Goal: Information Seeking & Learning: Check status

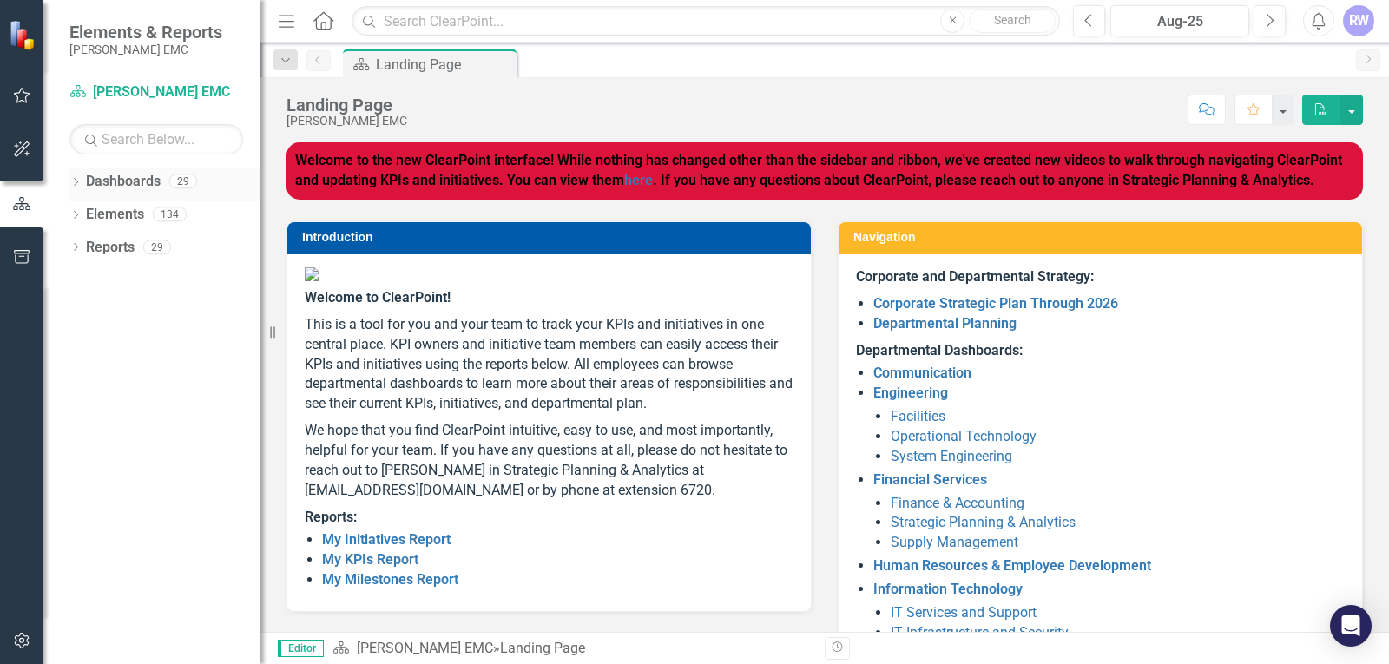
click at [118, 187] on link "Dashboards" at bounding box center [123, 182] width 75 height 20
click at [181, 177] on div "29" at bounding box center [183, 181] width 28 height 15
click at [145, 180] on link "Dashboards" at bounding box center [123, 182] width 75 height 20
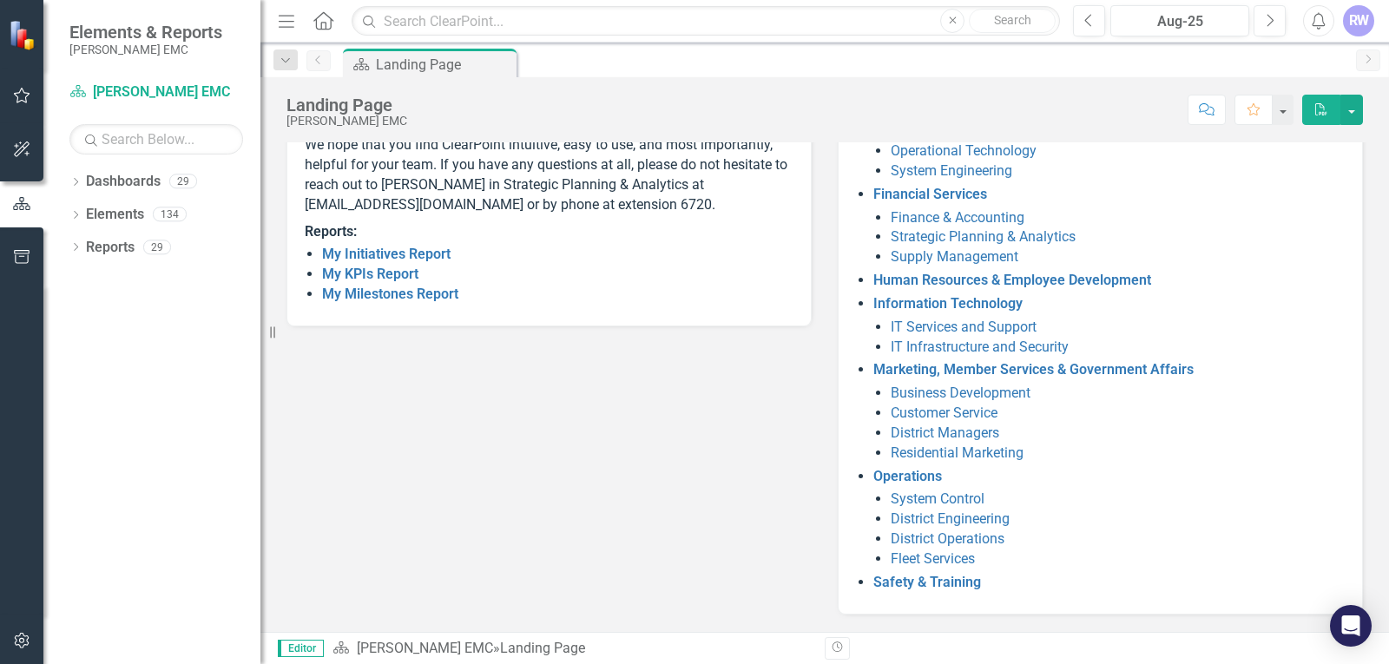
scroll to position [199, 0]
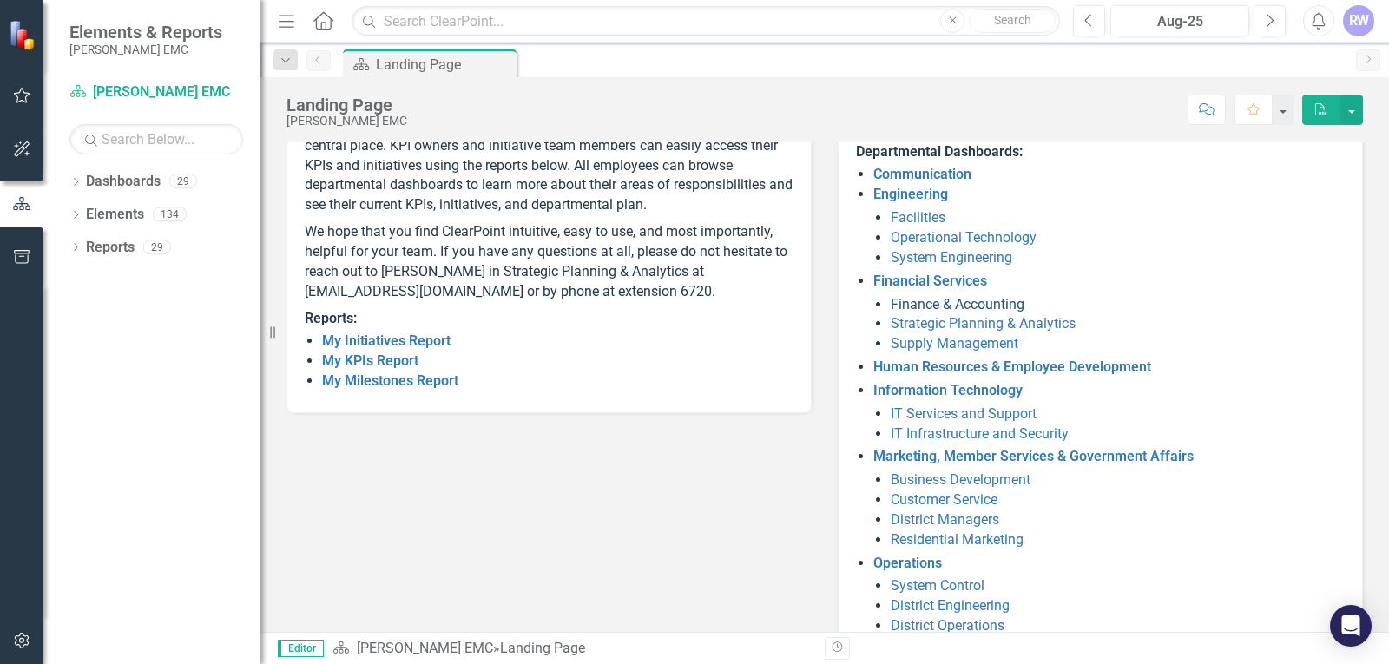
click at [976, 300] on link "Finance & Accounting" at bounding box center [958, 304] width 134 height 16
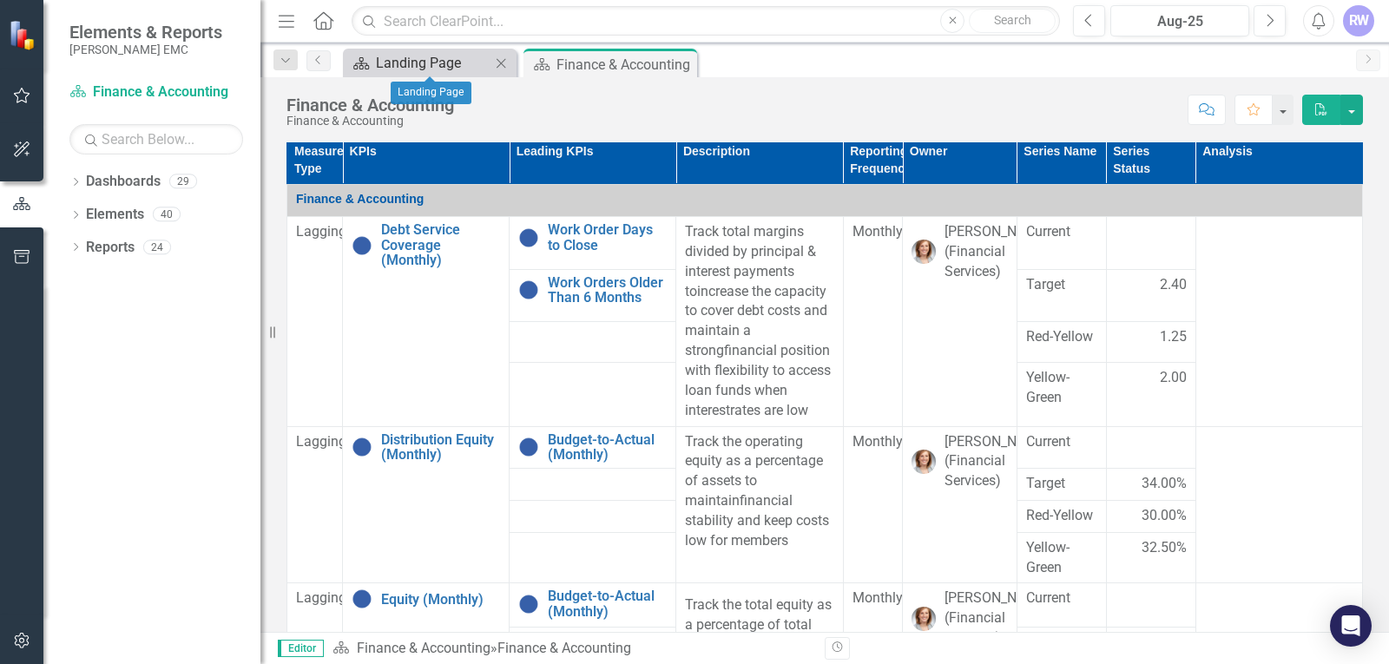
click at [461, 70] on div "Landing Page" at bounding box center [433, 63] width 115 height 22
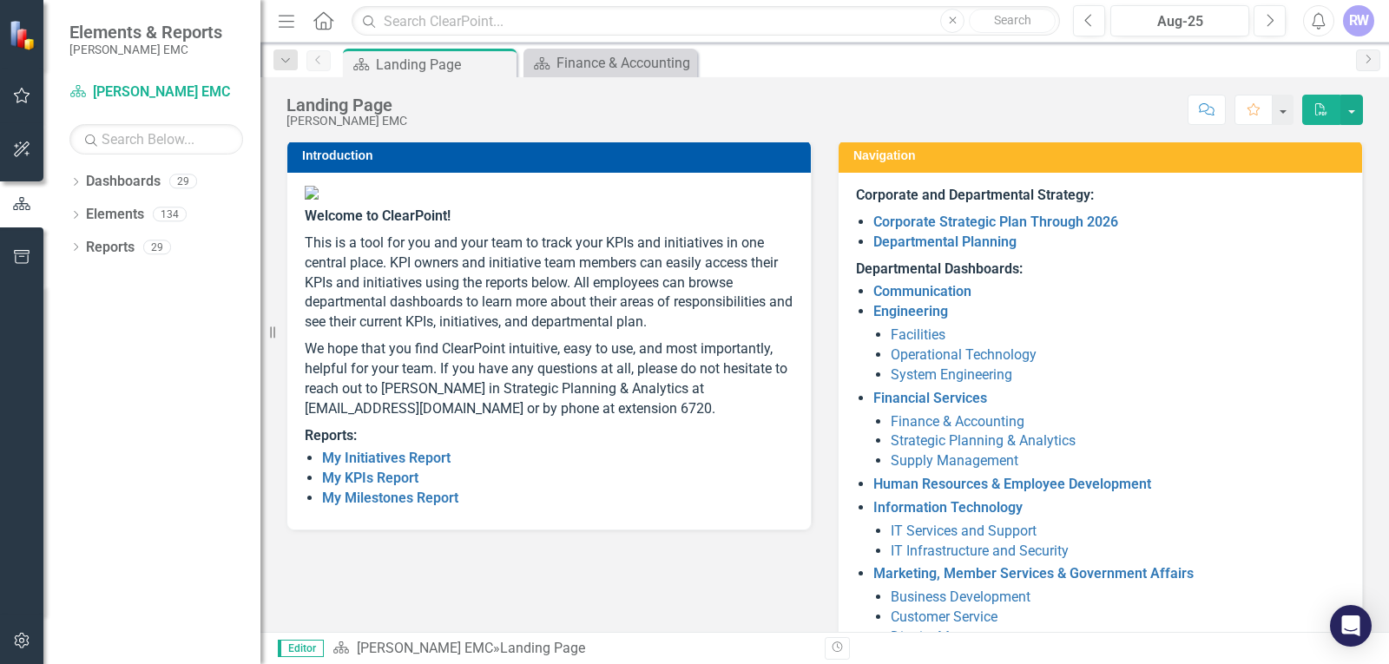
scroll to position [286, 0]
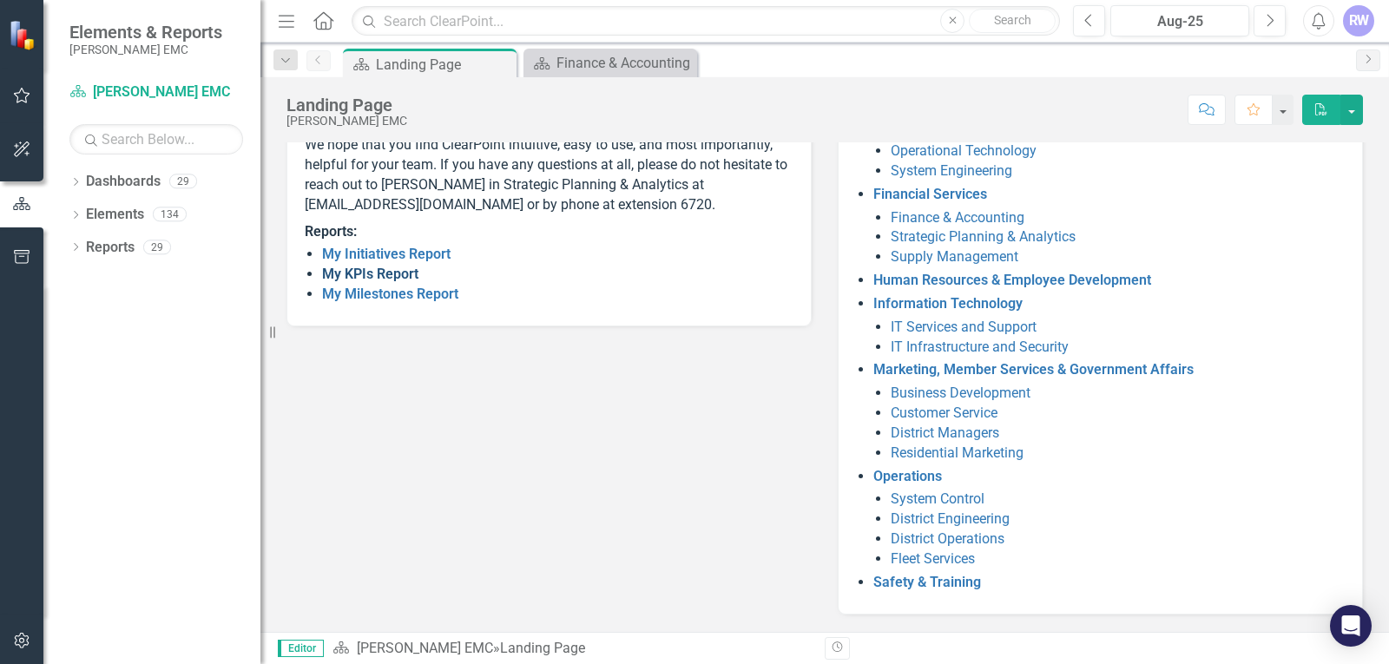
click at [392, 282] on link "My KPIs Report" at bounding box center [370, 274] width 96 height 16
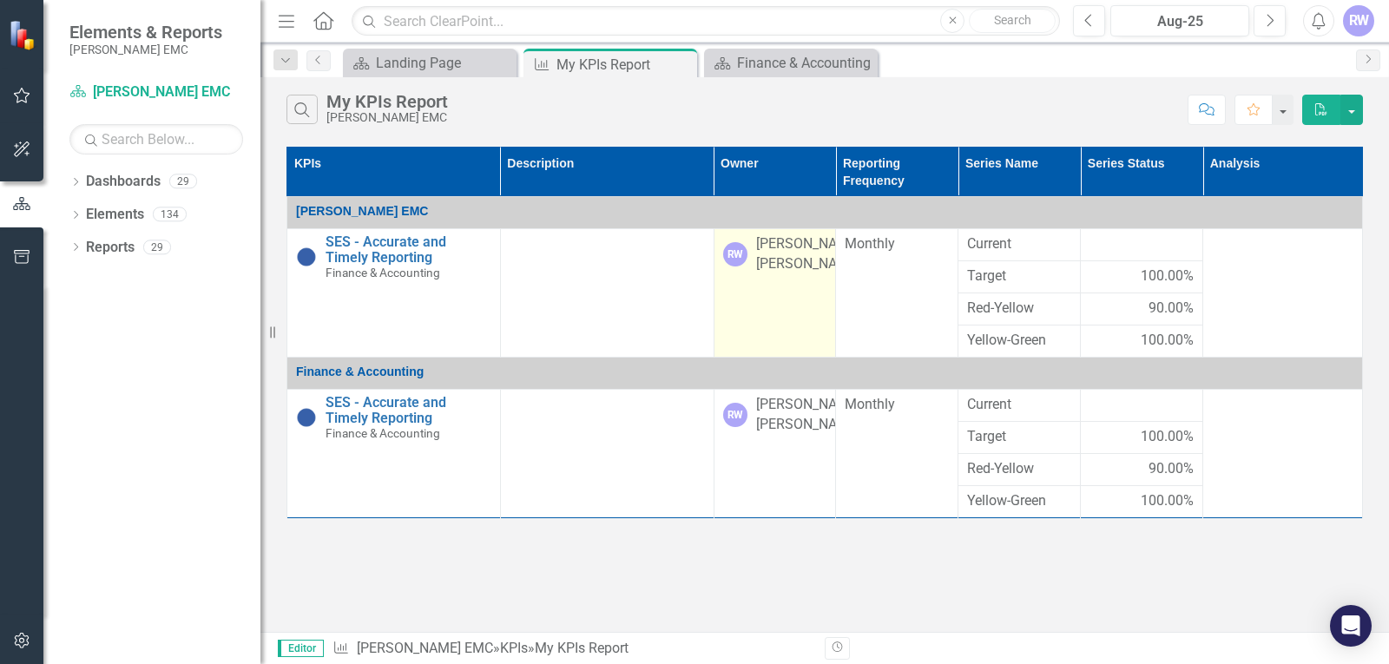
click at [777, 302] on td "RW [PERSON_NAME]’ [PERSON_NAME]" at bounding box center [775, 293] width 122 height 128
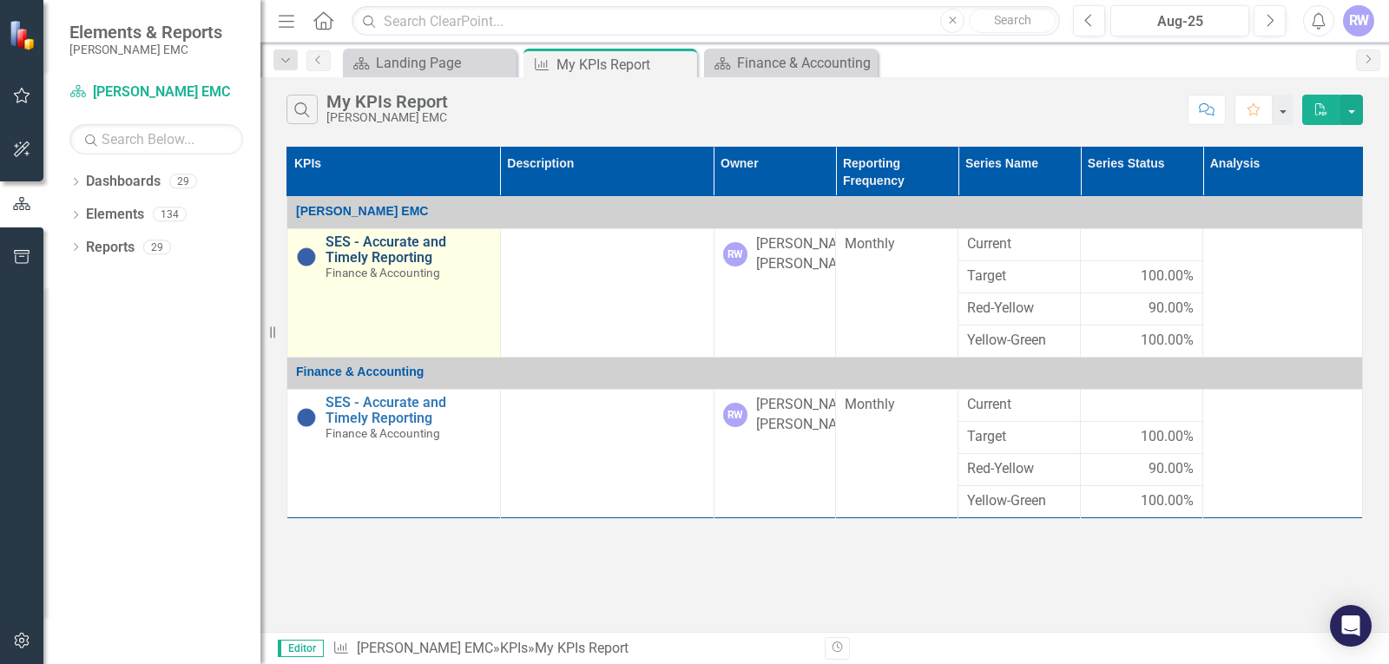
click at [354, 253] on link "SES - Accurate and Timely Reporting" at bounding box center [409, 249] width 166 height 30
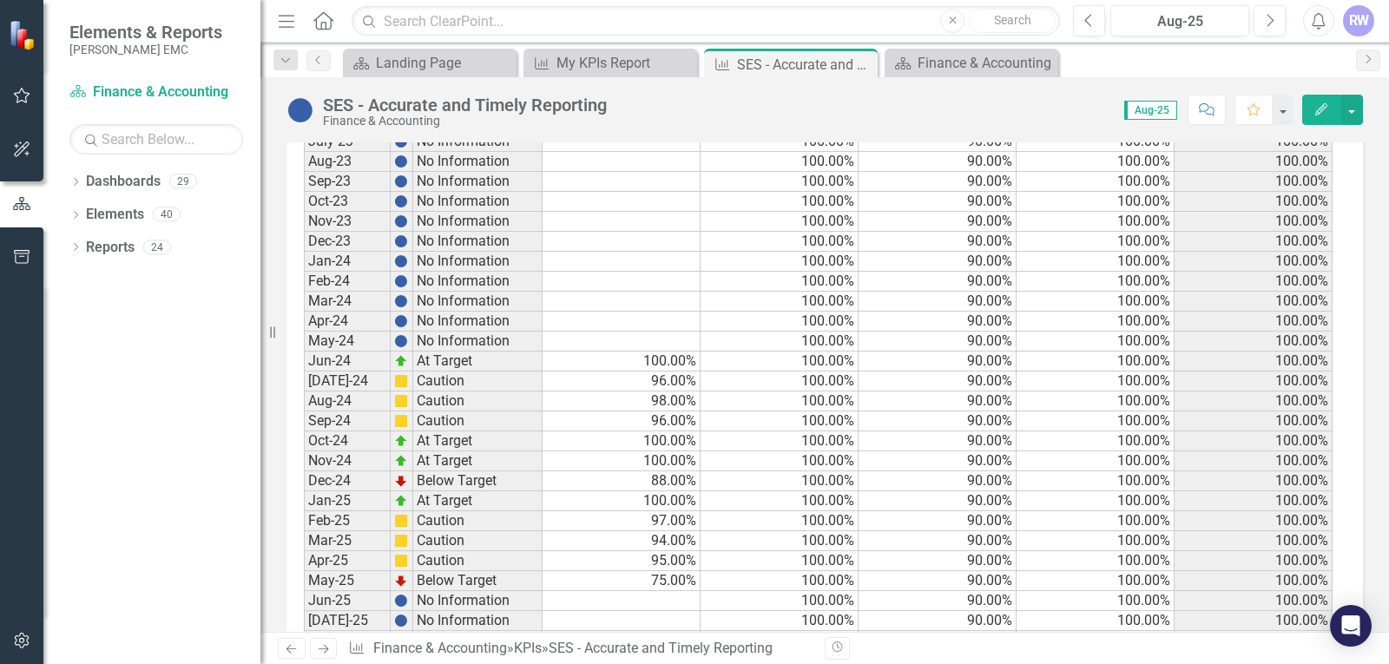
scroll to position [1819, 0]
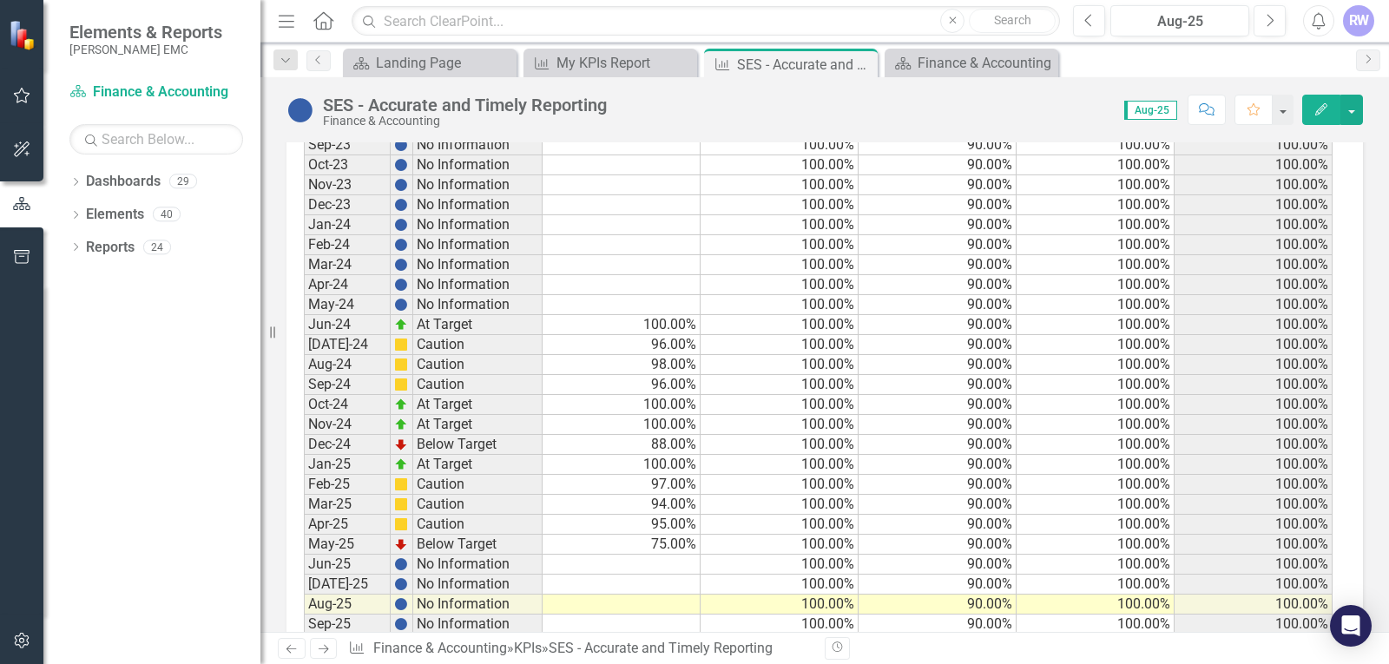
click at [627, 535] on td "75.00%" at bounding box center [622, 545] width 158 height 20
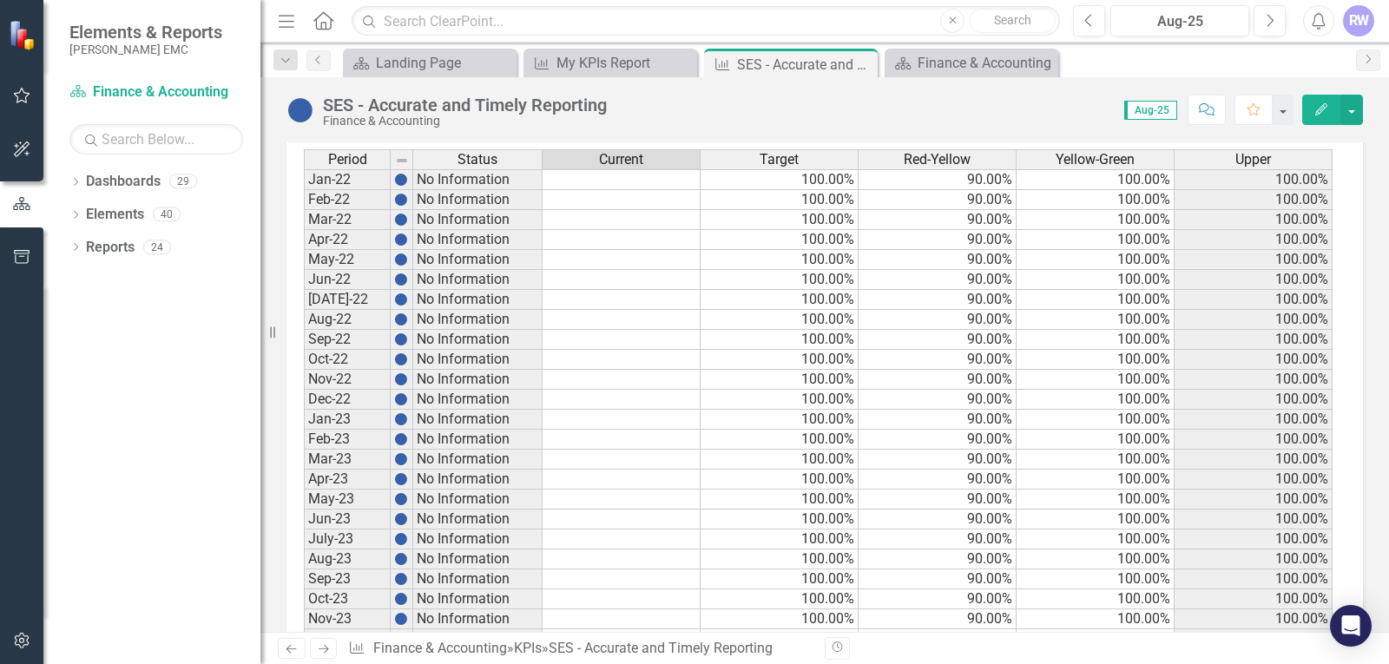
scroll to position [777, 0]
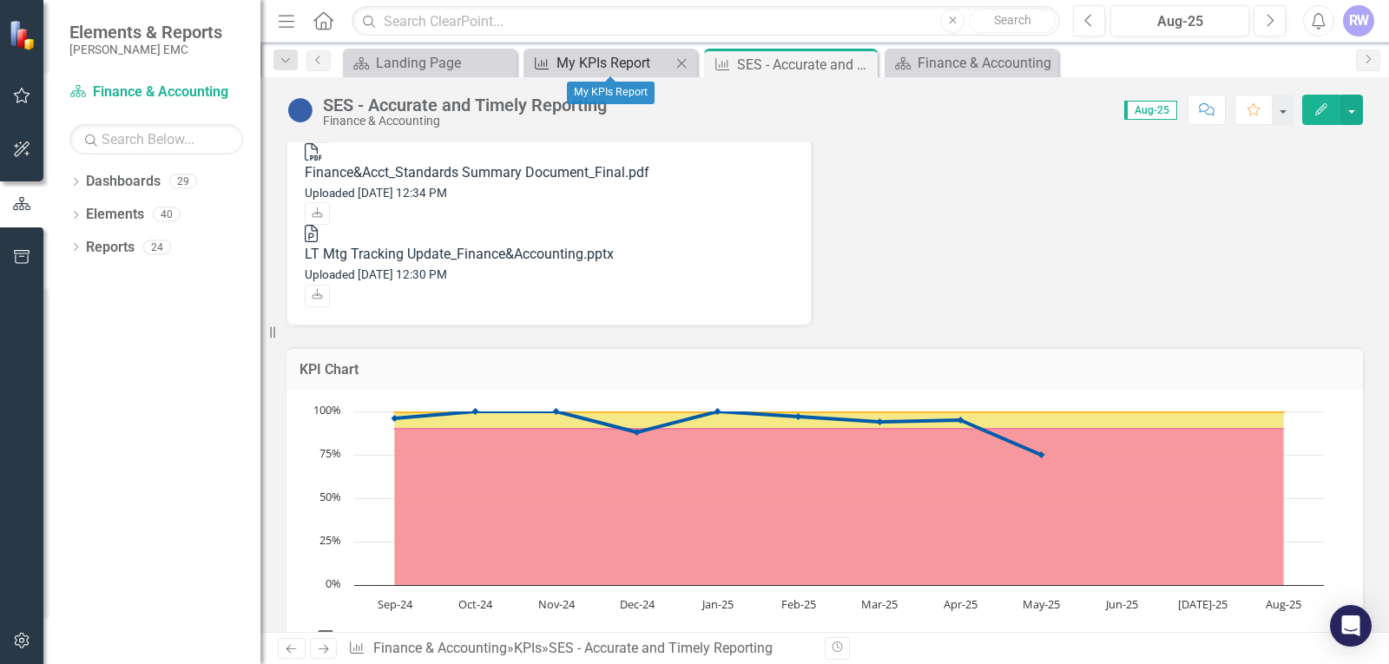
click at [632, 59] on div "My KPIs Report" at bounding box center [613, 63] width 115 height 22
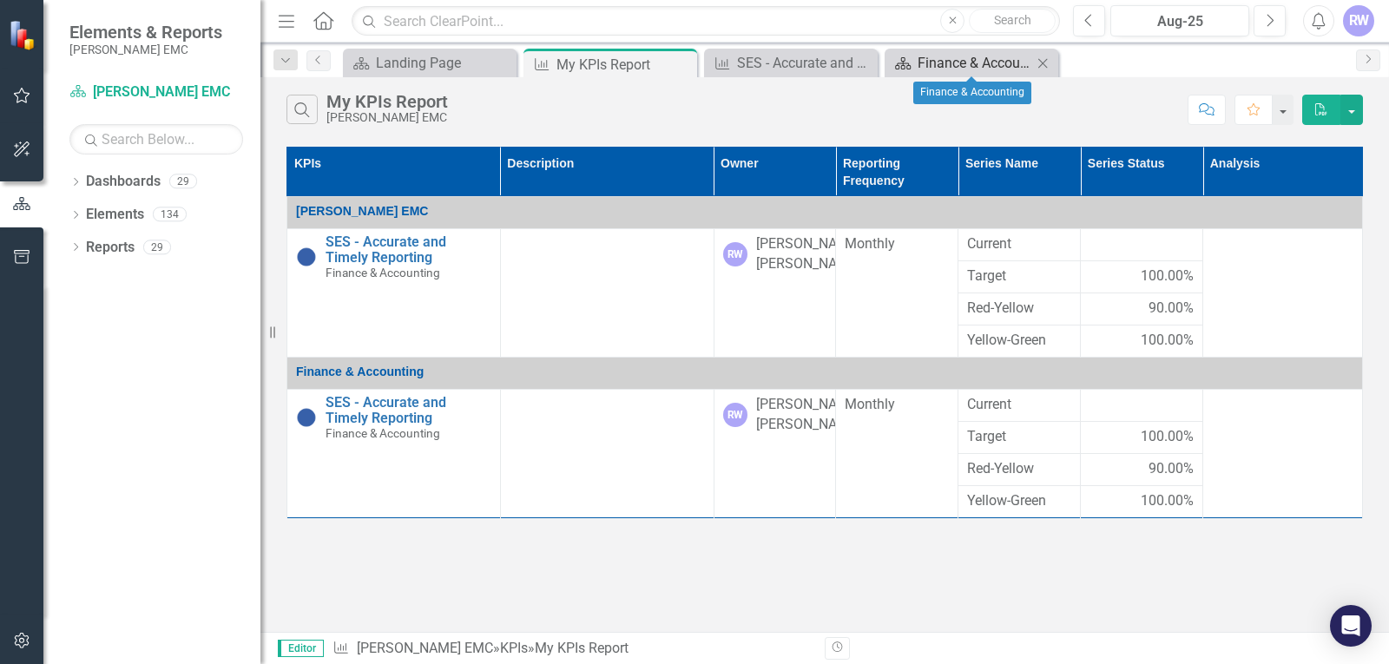
click at [947, 73] on div "Finance & Accounting" at bounding box center [975, 63] width 115 height 22
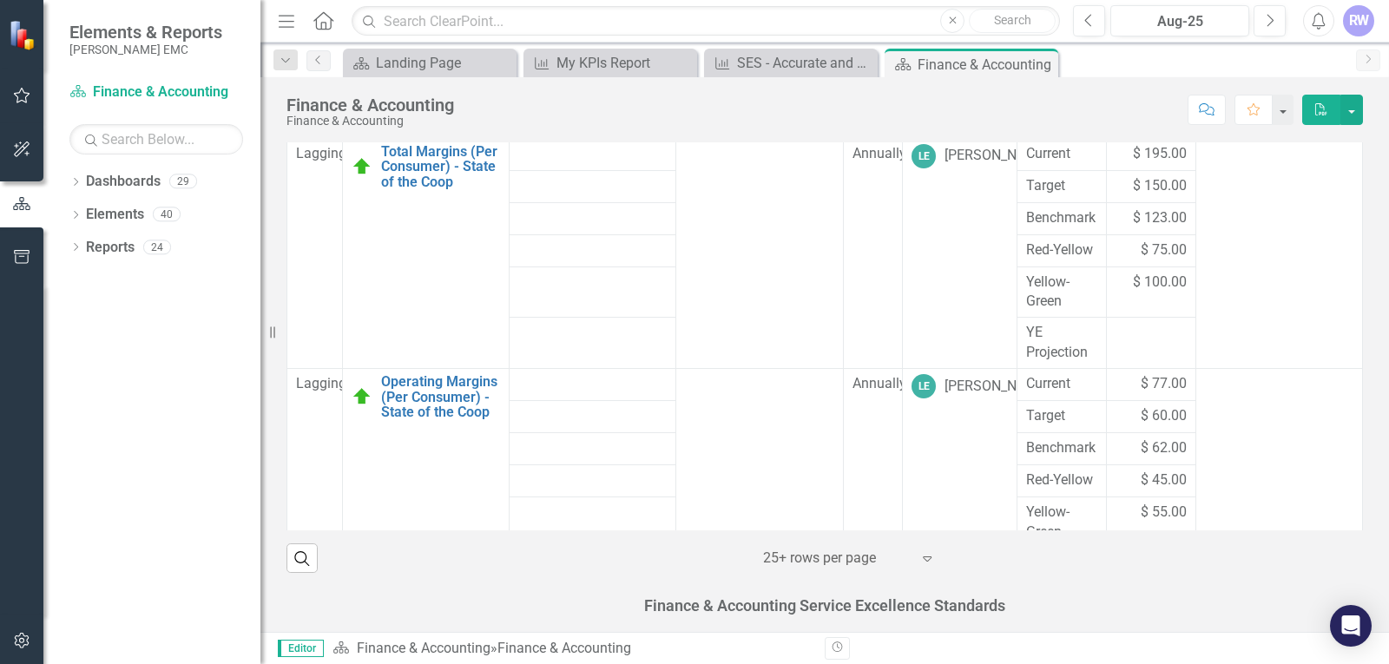
scroll to position [1796, 0]
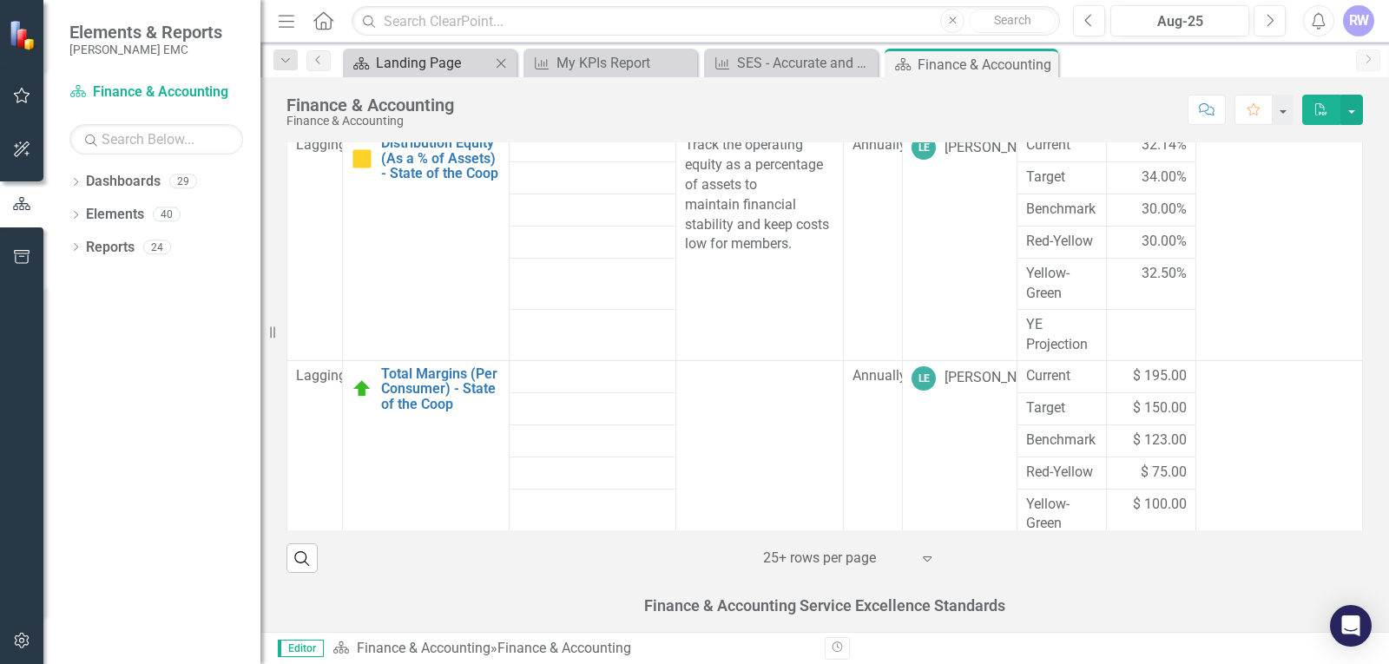
click at [445, 67] on div "Landing Page" at bounding box center [433, 63] width 115 height 22
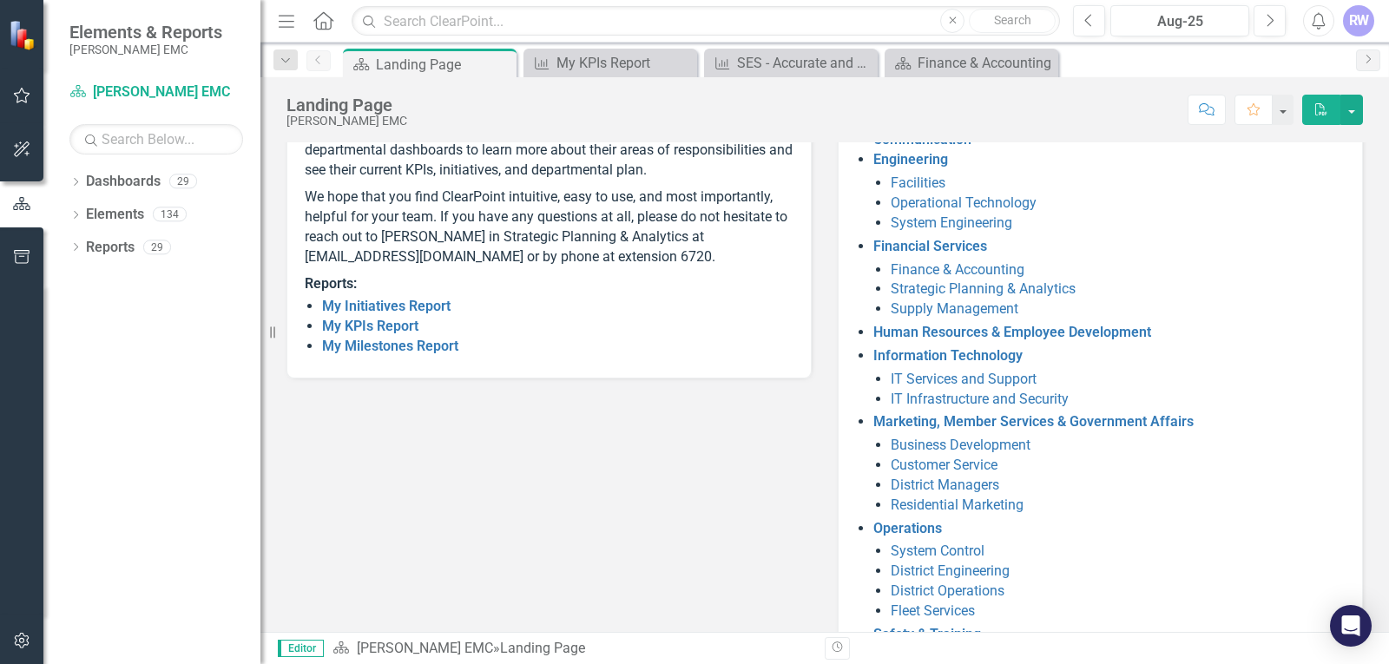
scroll to position [286, 0]
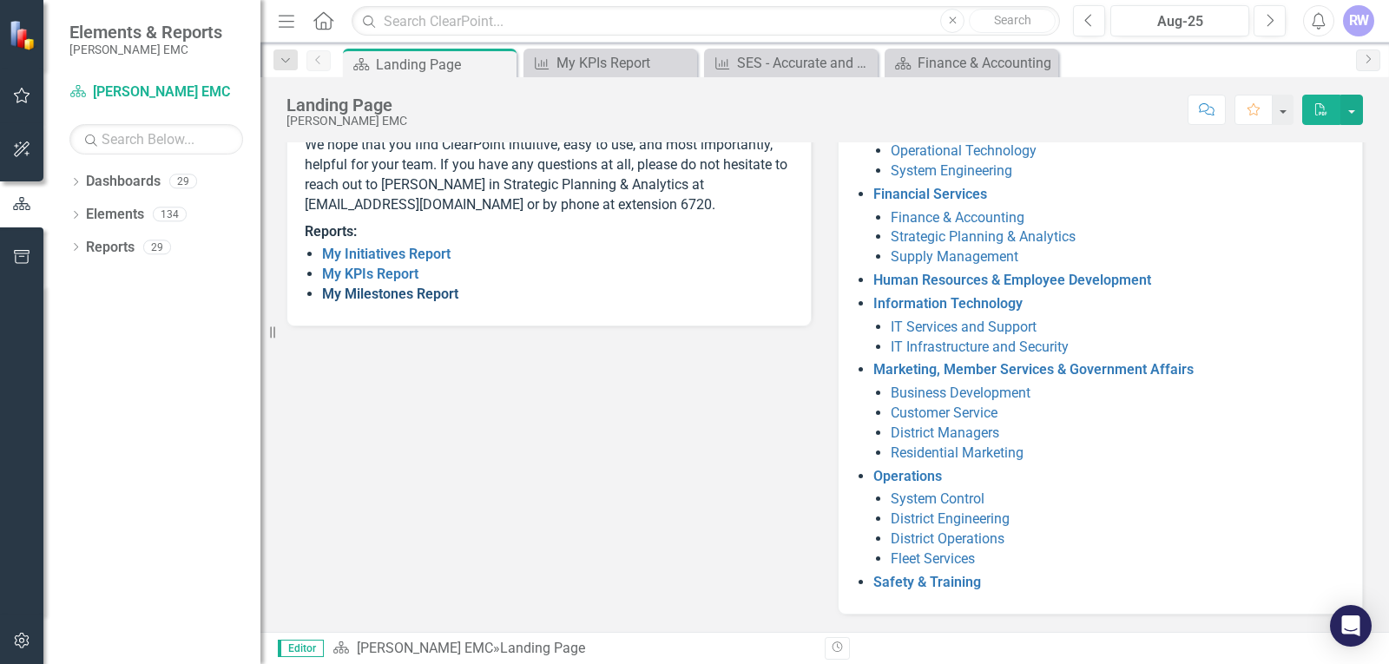
click at [406, 302] on link "My Milestones Report" at bounding box center [390, 294] width 136 height 16
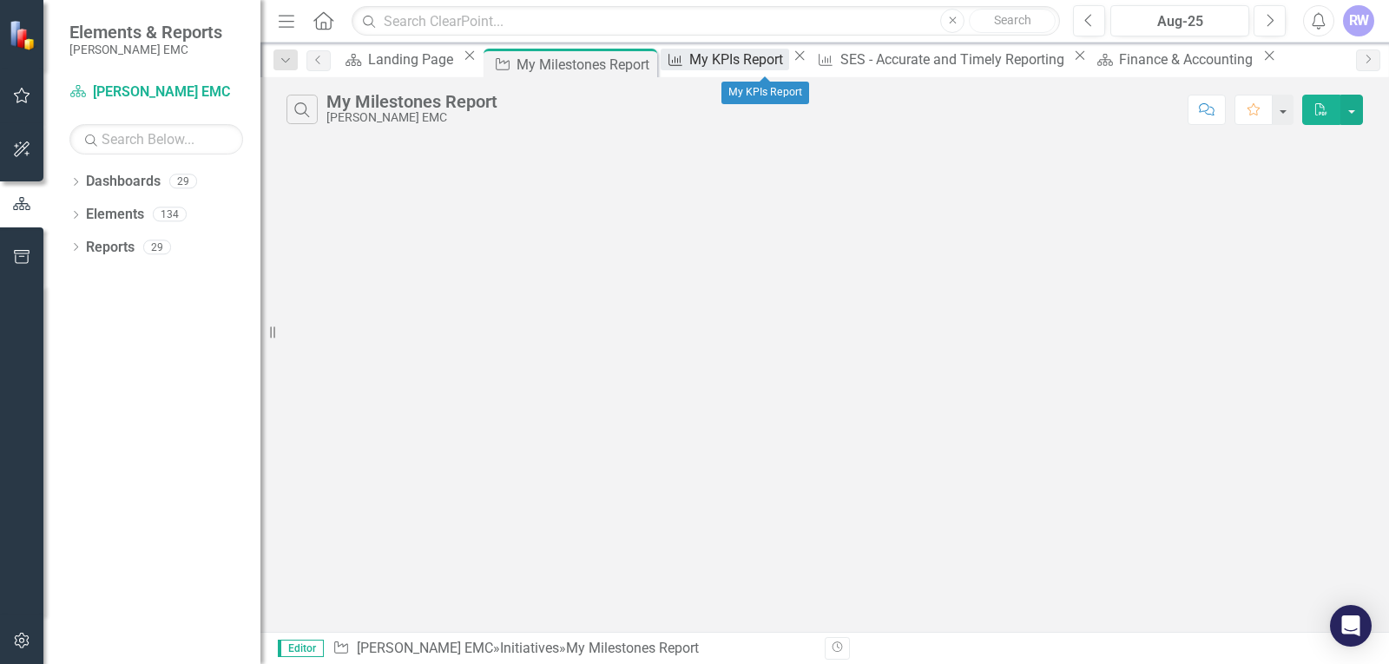
click at [753, 62] on div "My KPIs Report" at bounding box center [738, 60] width 99 height 22
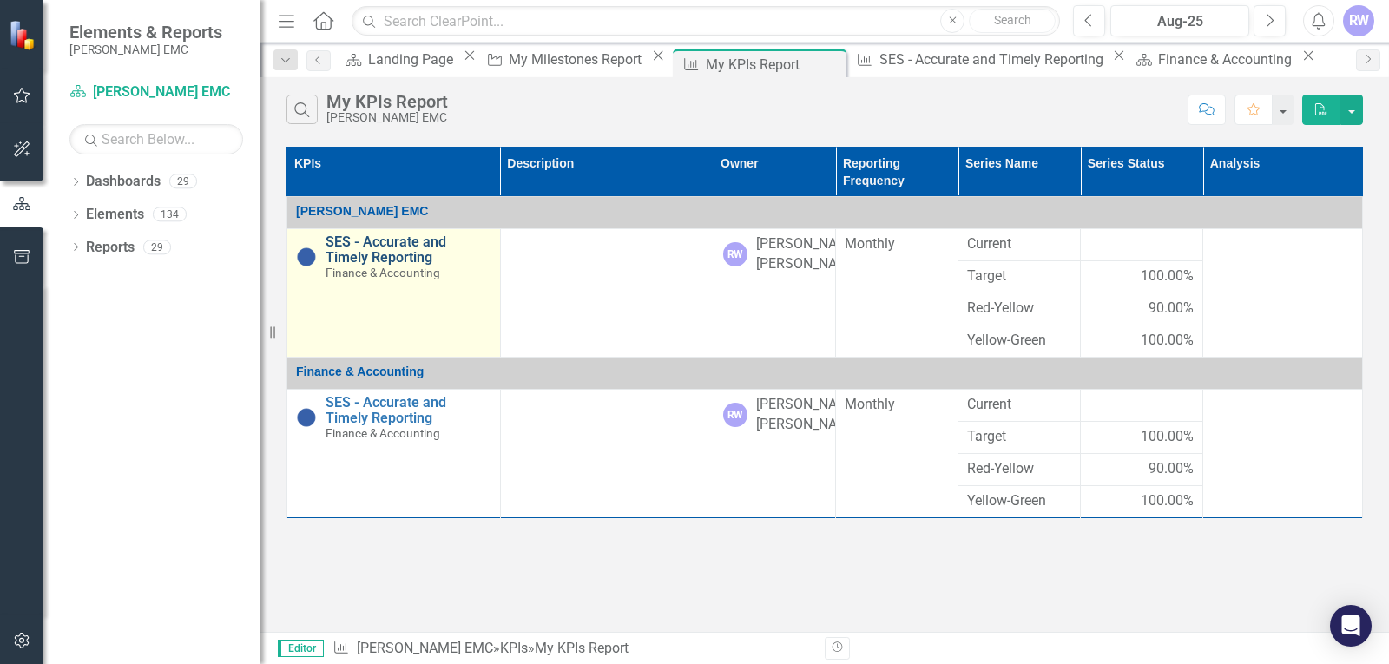
click at [360, 259] on link "SES - Accurate and Timely Reporting" at bounding box center [409, 249] width 166 height 30
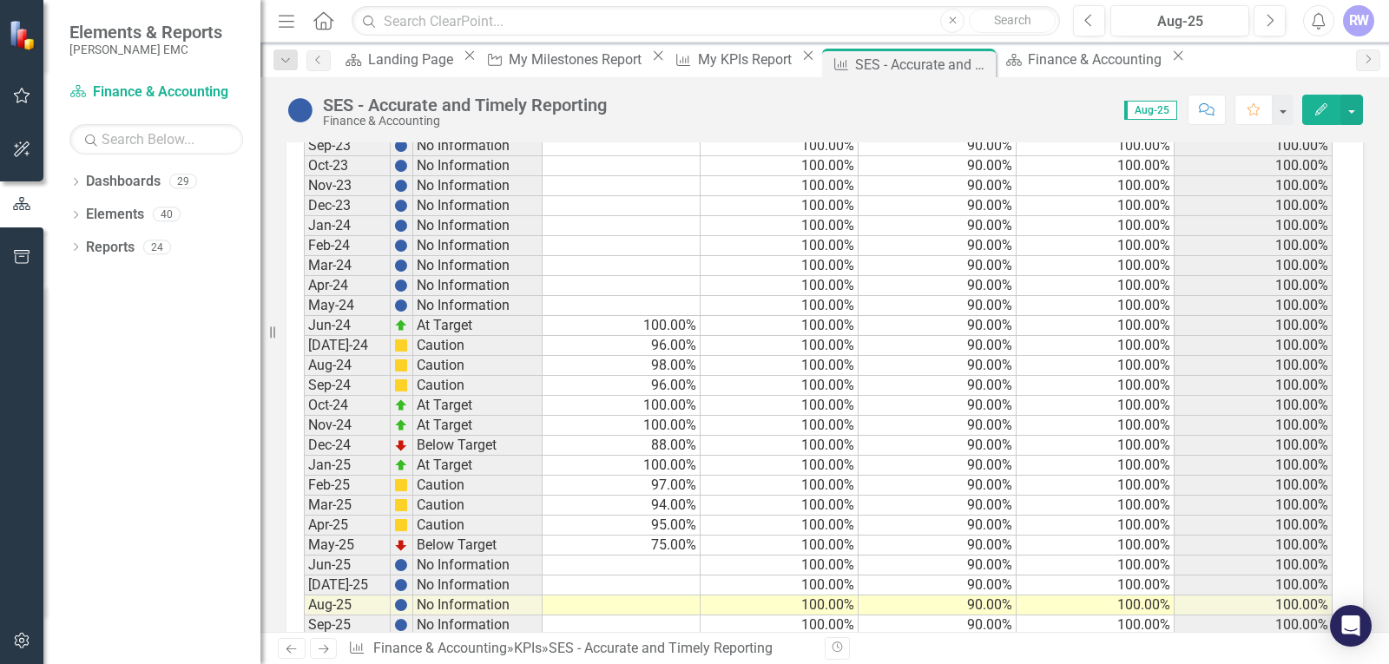
scroll to position [1819, 0]
click at [463, 515] on td "Caution" at bounding box center [477, 525] width 129 height 20
click at [566, 515] on td "95.00%" at bounding box center [622, 525] width 158 height 20
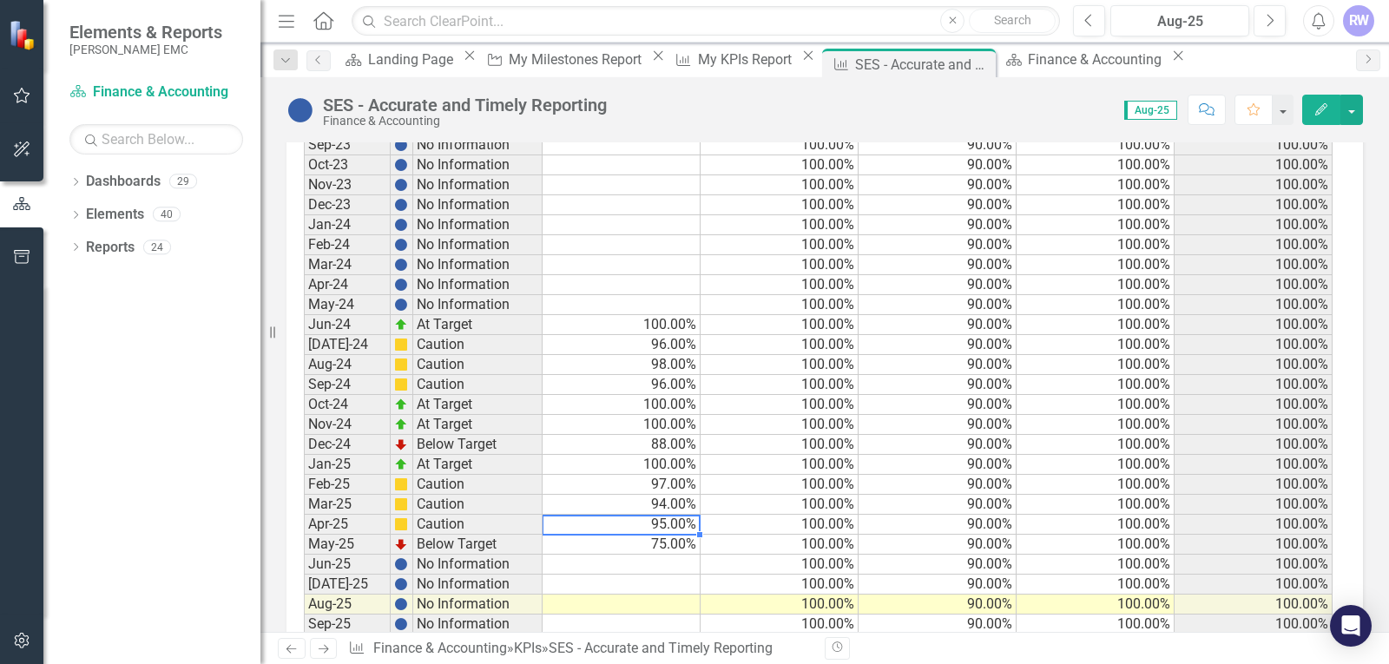
click at [566, 515] on td "95.00%" at bounding box center [622, 525] width 158 height 20
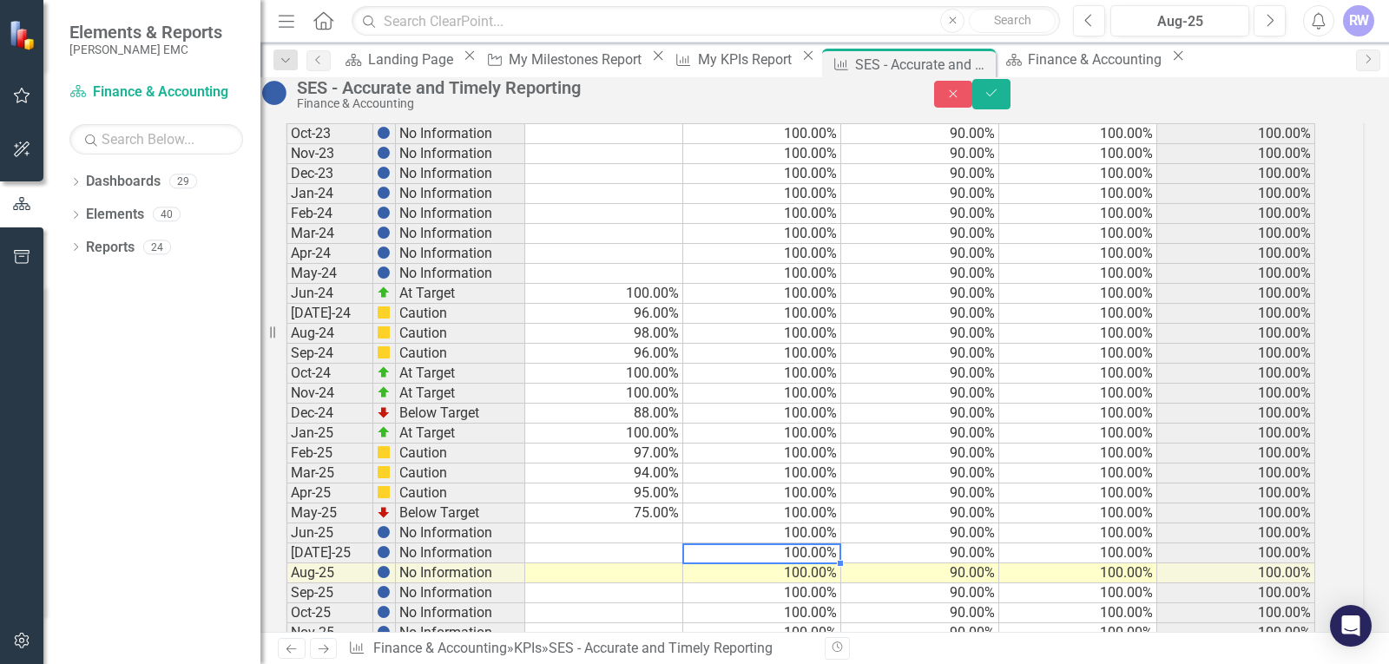
click at [286, 474] on div "Period Status Current Target Red-Yellow Yellow-Green Upper Jan-22 No Informatio…" at bounding box center [286, 173] width 0 height 979
click at [136, 181] on link "Dashboards" at bounding box center [123, 182] width 75 height 20
click at [100, 255] on link "Reports" at bounding box center [110, 248] width 49 height 20
click at [183, 89] on link "Dashboard Finance & Accounting" at bounding box center [156, 92] width 174 height 20
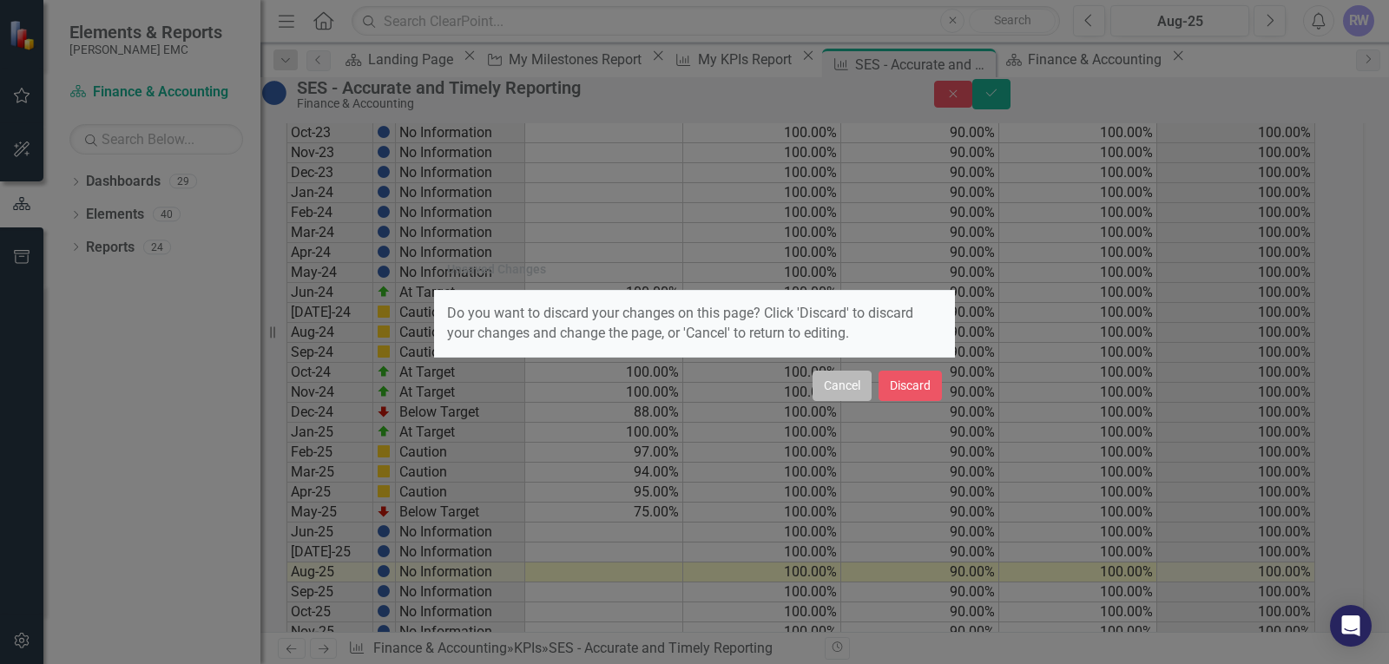
click at [839, 387] on button "Cancel" at bounding box center [842, 386] width 59 height 30
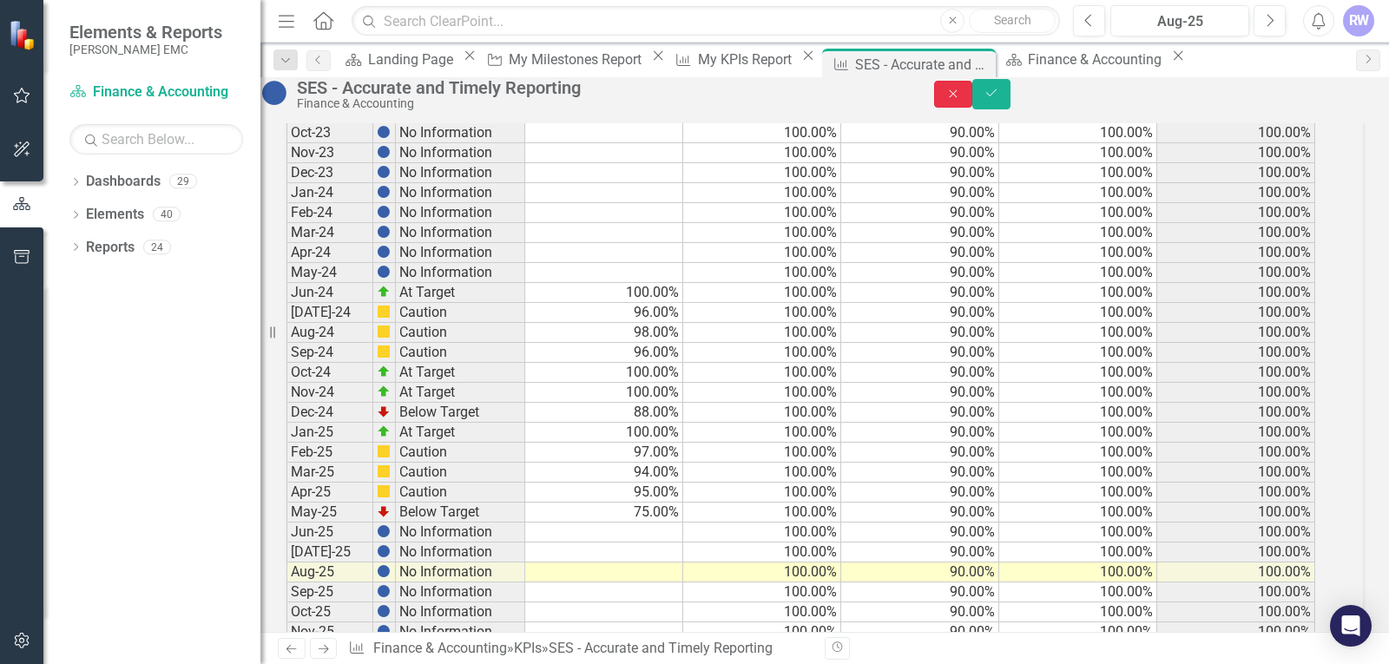
click at [961, 100] on icon "Close" at bounding box center [953, 94] width 16 height 12
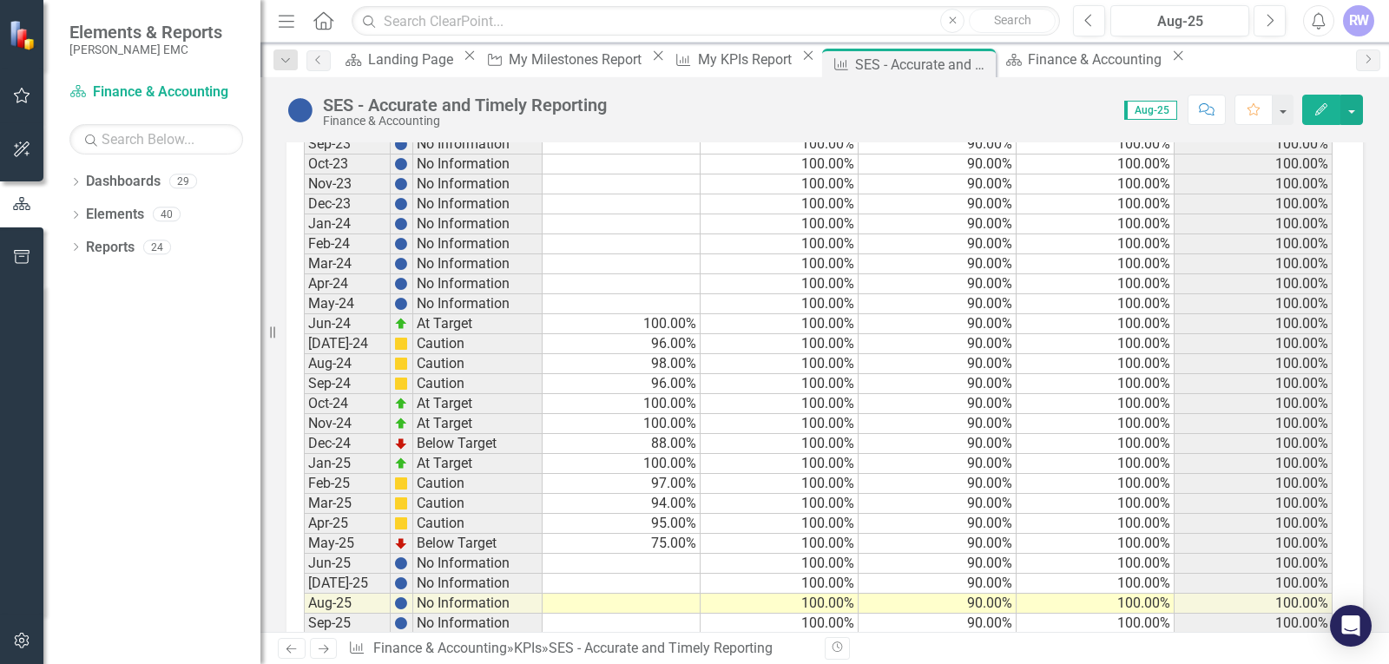
scroll to position [1819, 0]
click at [1159, 115] on span "Aug-25" at bounding box center [1150, 110] width 53 height 19
click at [1156, 109] on span "Aug-25" at bounding box center [1150, 110] width 53 height 19
click at [458, 555] on td "No Information" at bounding box center [477, 565] width 129 height 20
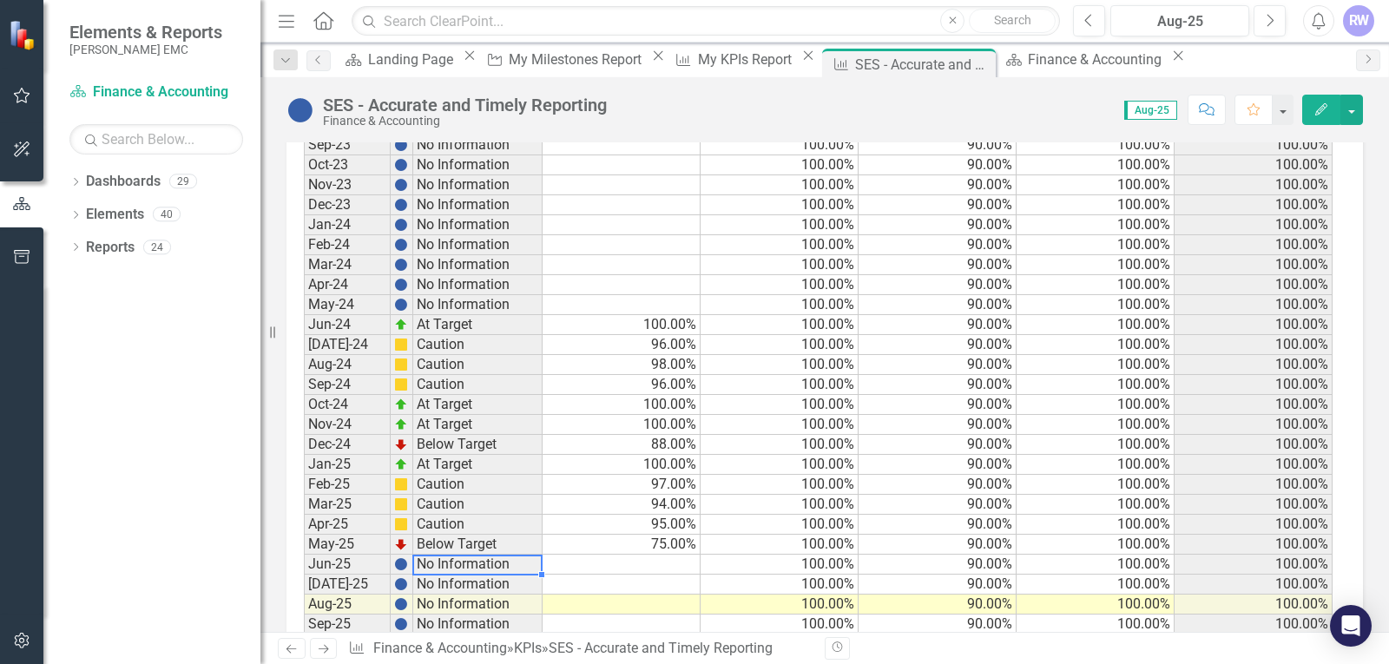
click at [458, 555] on td "No Information" at bounding box center [477, 565] width 129 height 20
click at [366, 555] on td "Jun-25" at bounding box center [347, 565] width 87 height 20
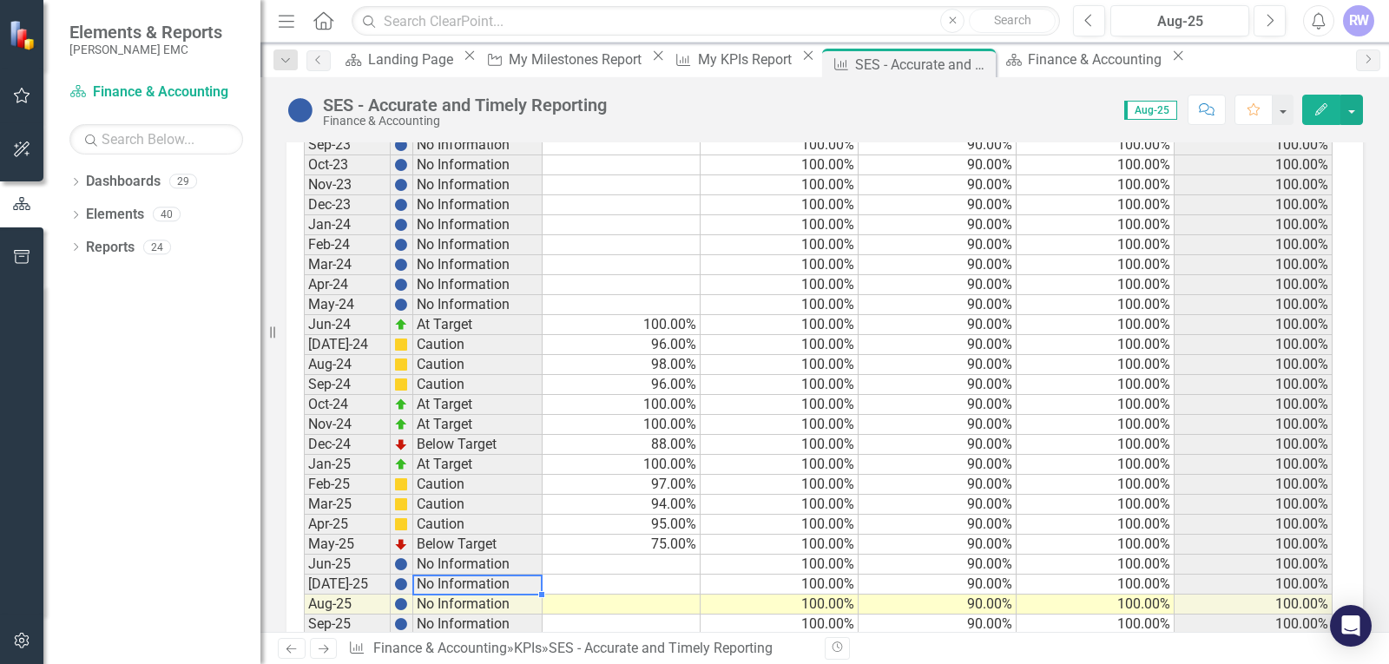
click at [450, 575] on td "No Information" at bounding box center [477, 585] width 129 height 20
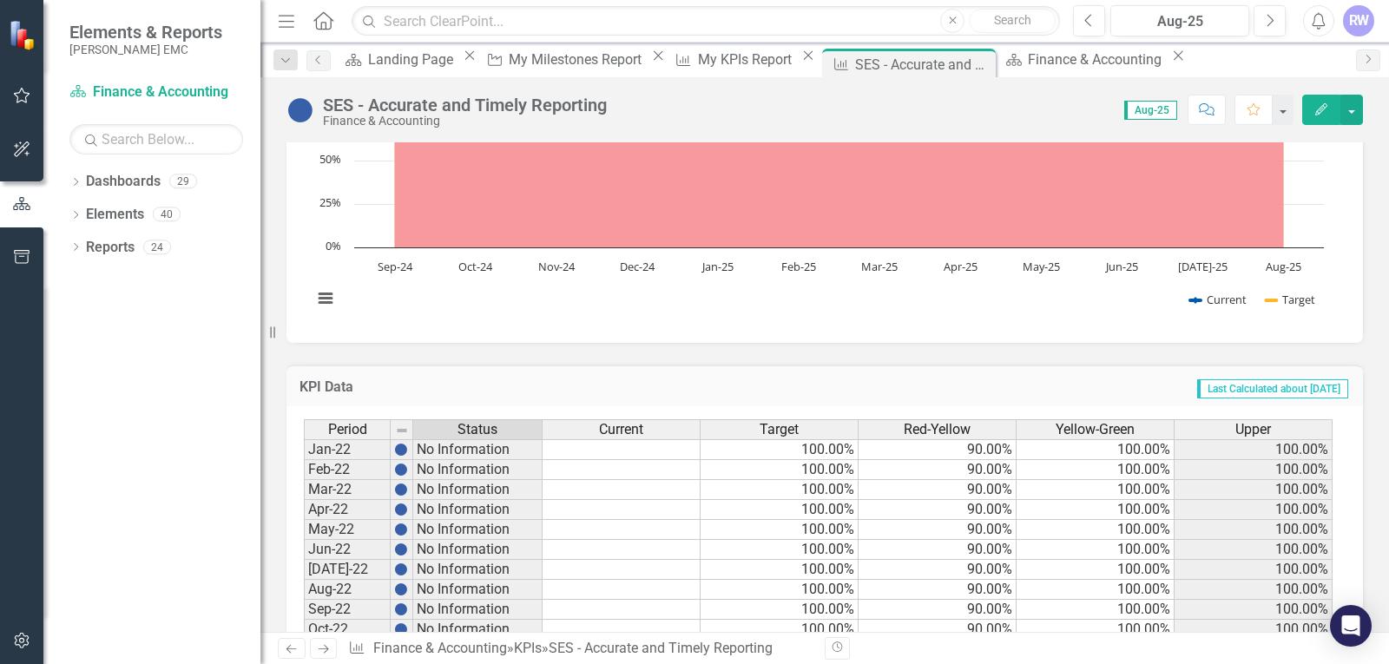
scroll to position [1124, 0]
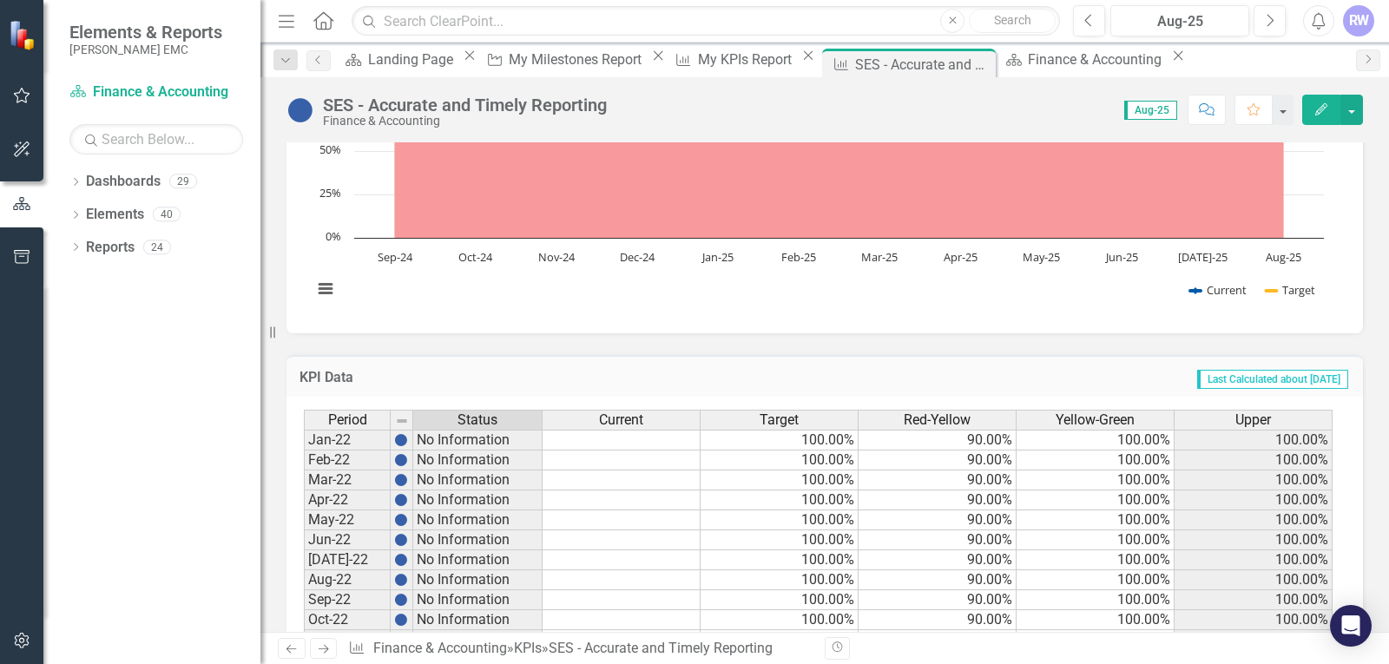
click at [1225, 370] on span "Last Calculated about [DATE]" at bounding box center [1272, 379] width 151 height 19
click at [1220, 370] on span "Last Calculated about [DATE]" at bounding box center [1272, 379] width 151 height 19
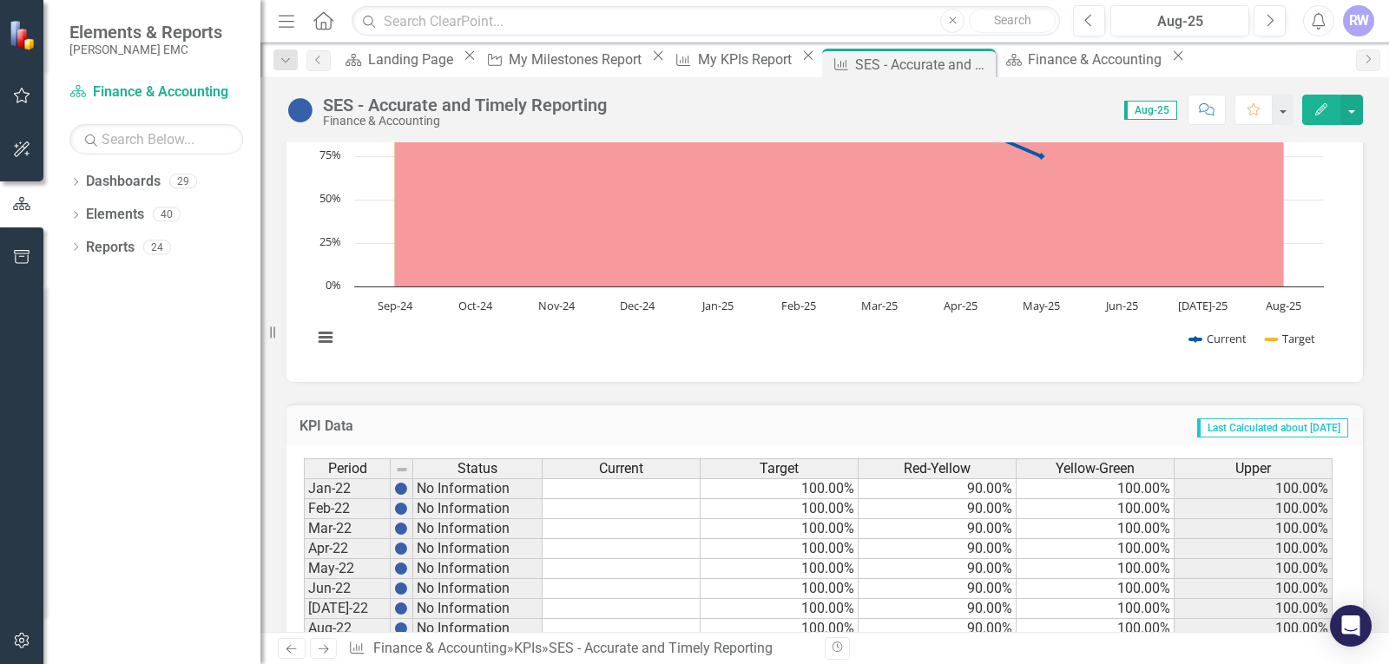
scroll to position [1037, 0]
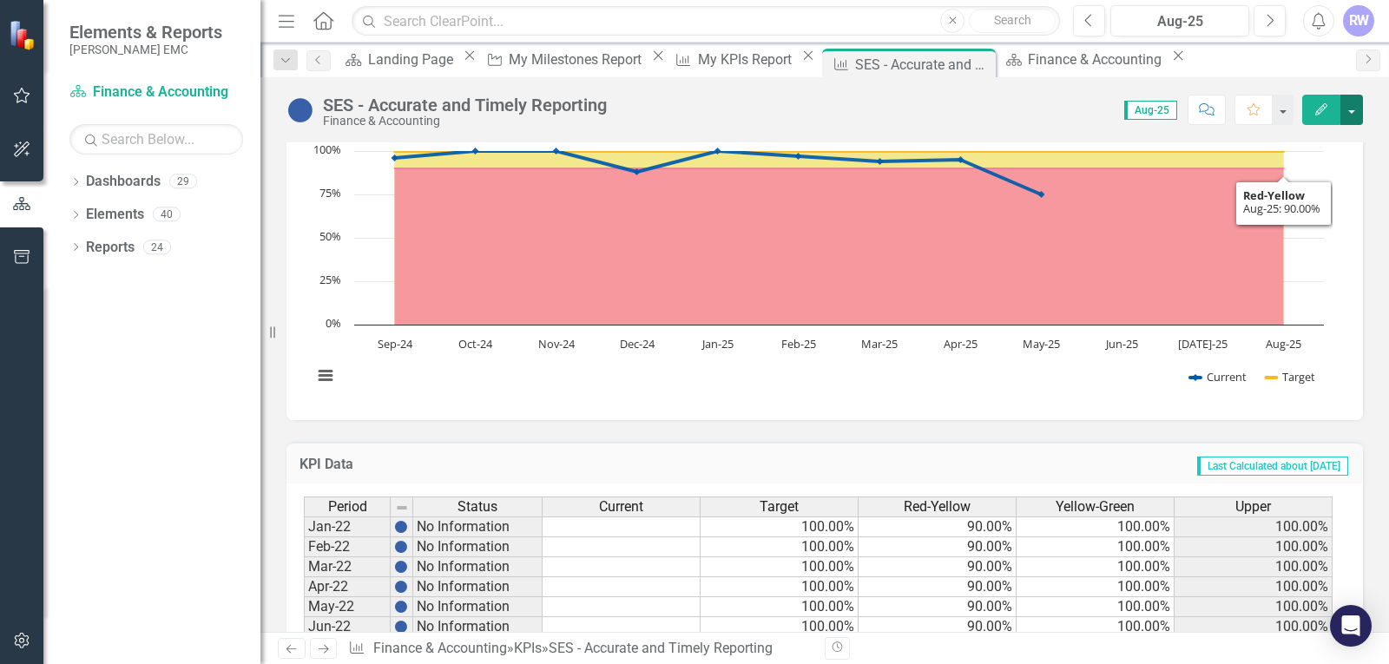
click at [1354, 114] on button "button" at bounding box center [1351, 110] width 23 height 30
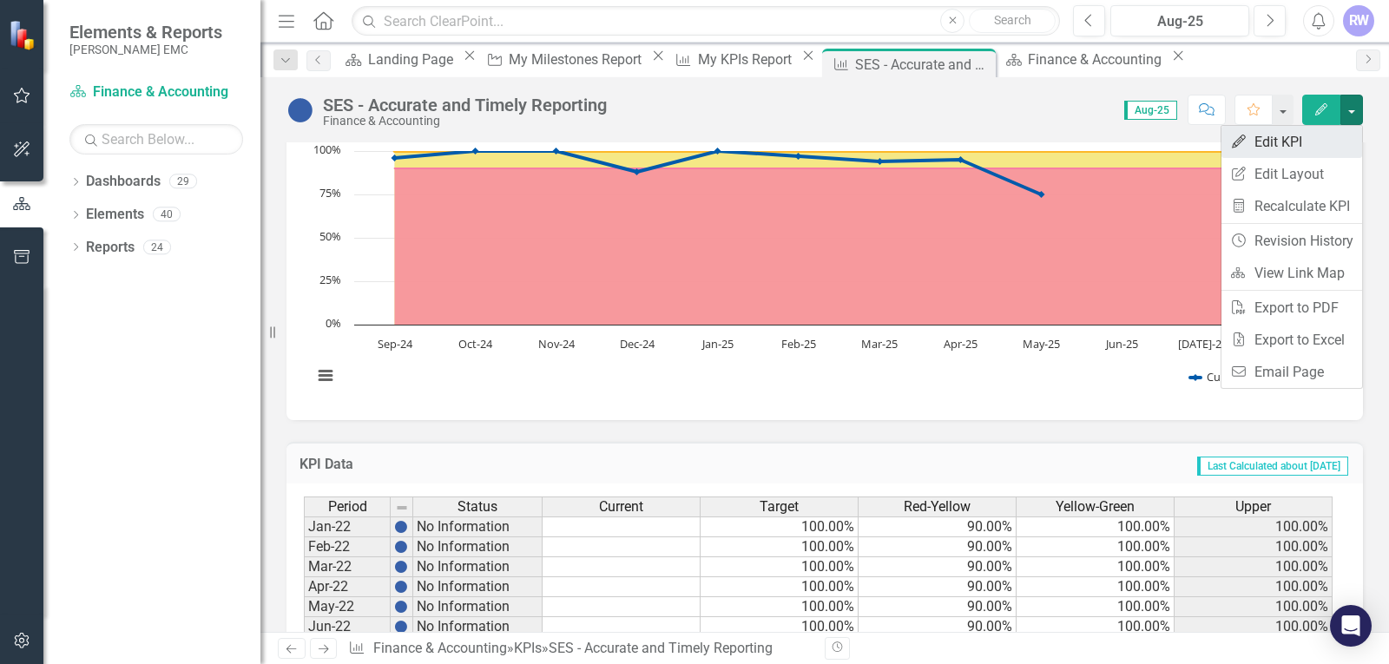
click at [1291, 141] on link "Edit Edit KPI" at bounding box center [1291, 142] width 141 height 32
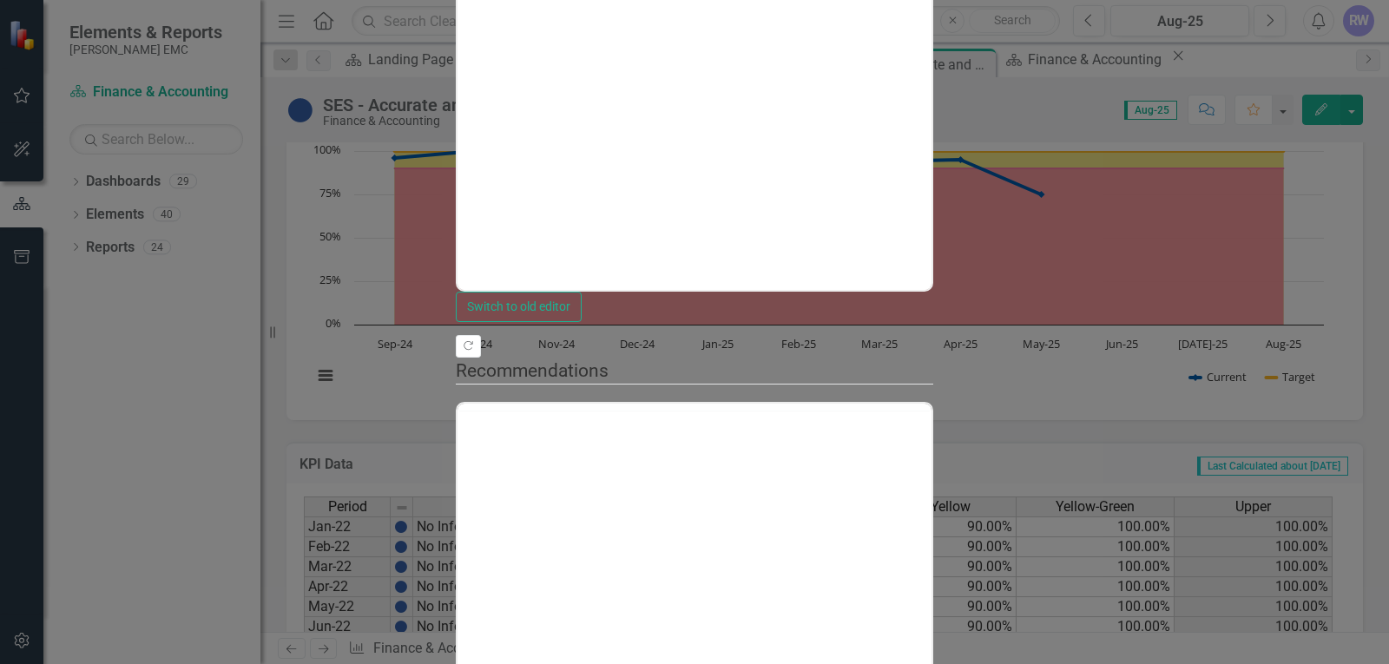
scroll to position [0, 0]
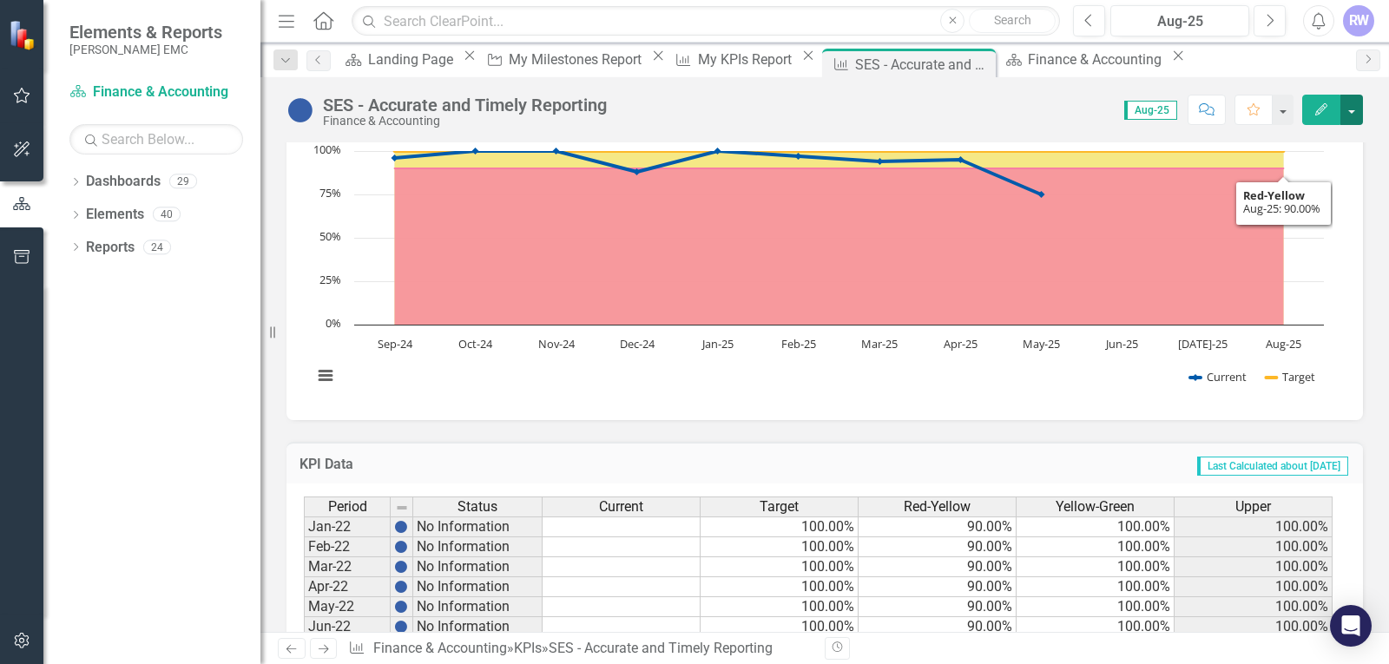
click at [1348, 115] on button "button" at bounding box center [1351, 110] width 23 height 30
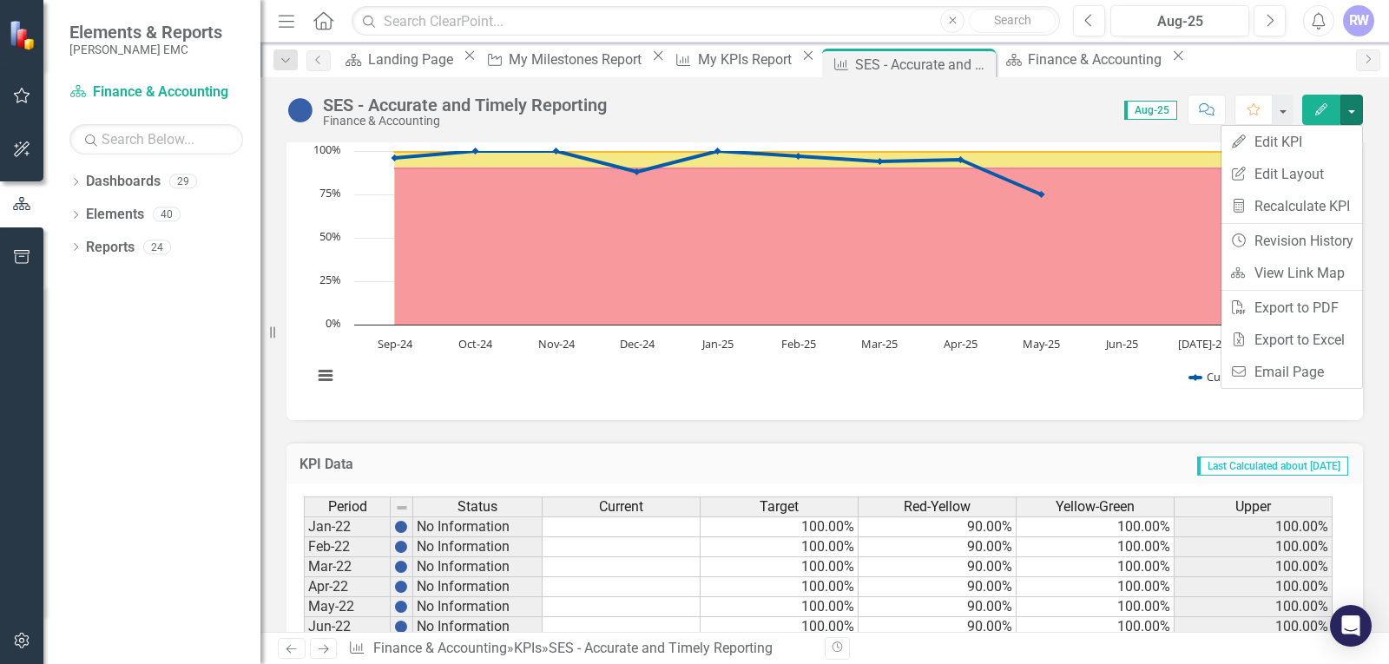
click at [921, 442] on div "KPI Data Last Calculated about [DATE]" at bounding box center [824, 463] width 1076 height 43
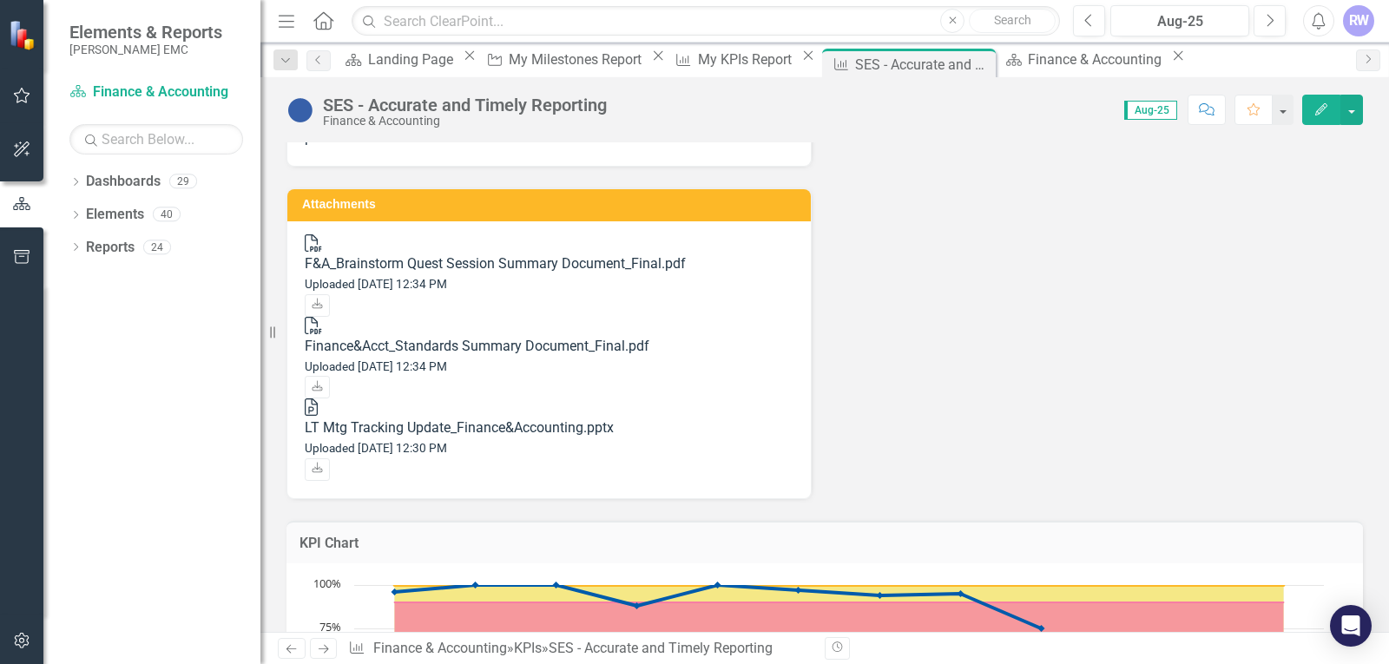
scroll to position [951, 0]
